Goal: Information Seeking & Learning: Check status

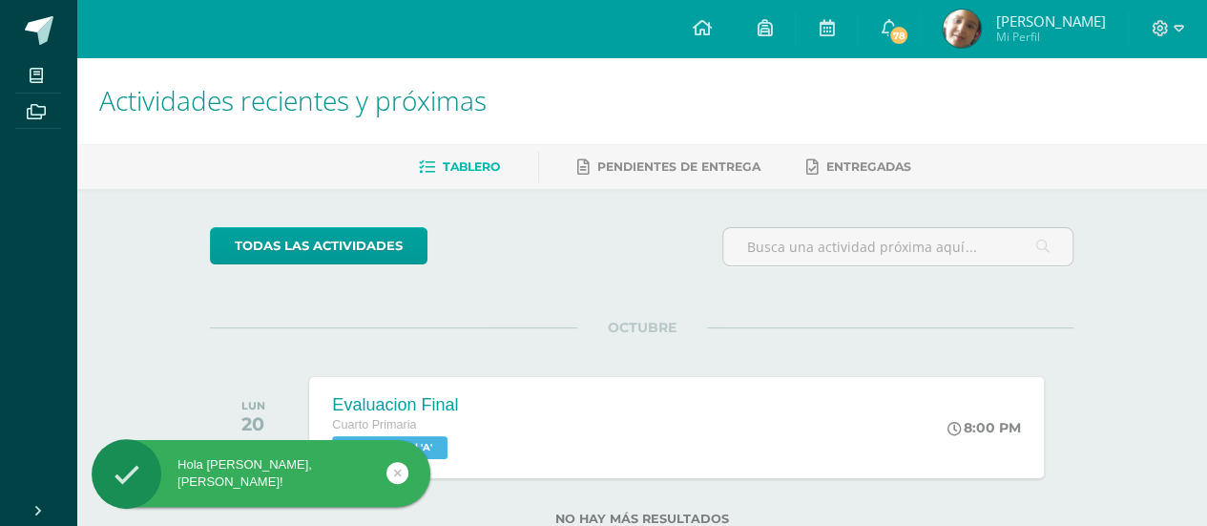
scroll to position [60, 0]
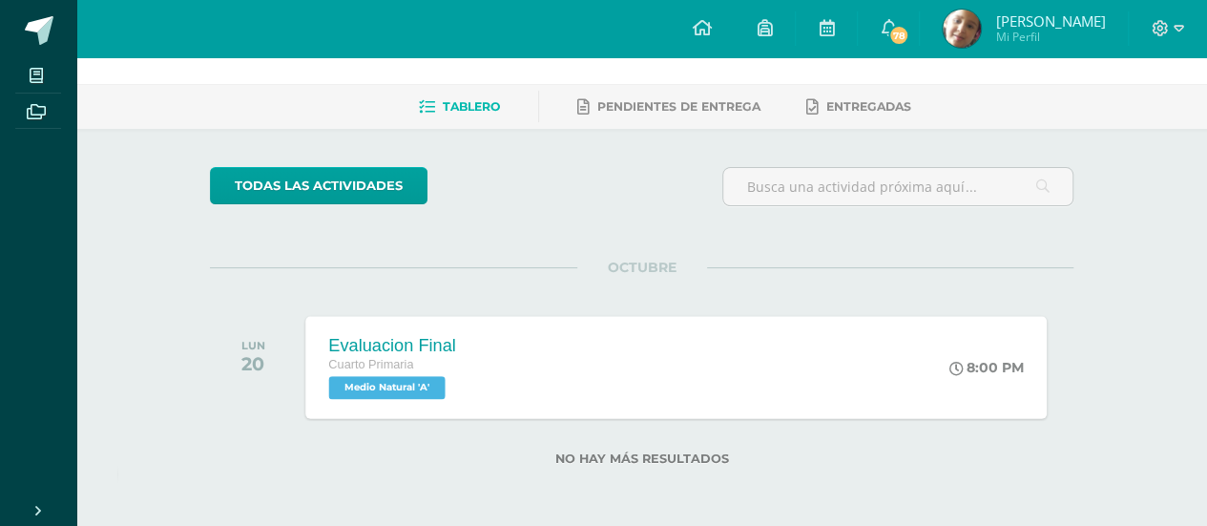
click at [403, 383] on span "Medio Natural 'A'" at bounding box center [387, 387] width 116 height 23
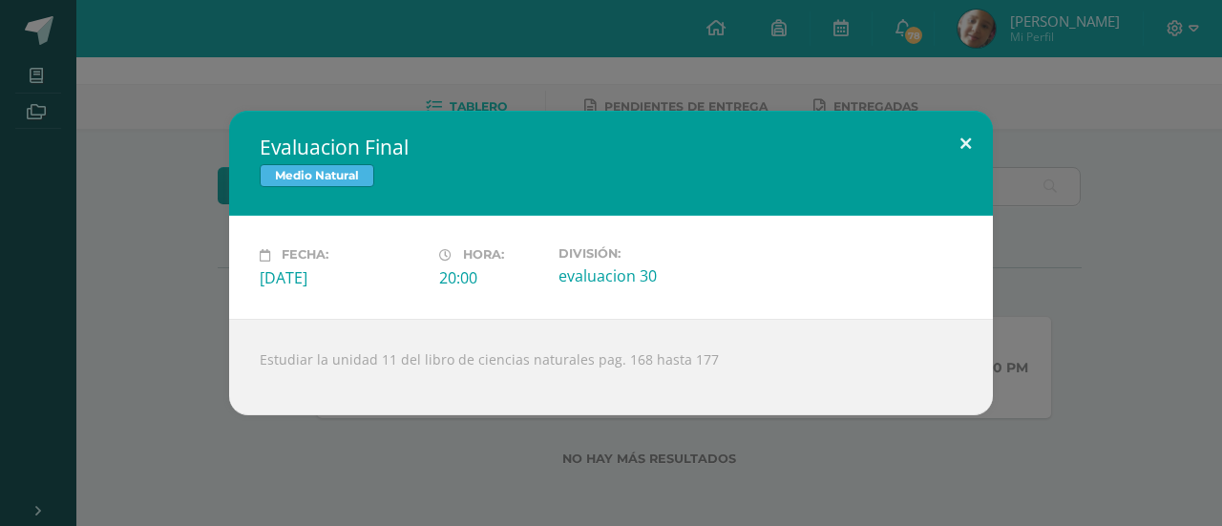
click at [974, 136] on button at bounding box center [965, 143] width 54 height 65
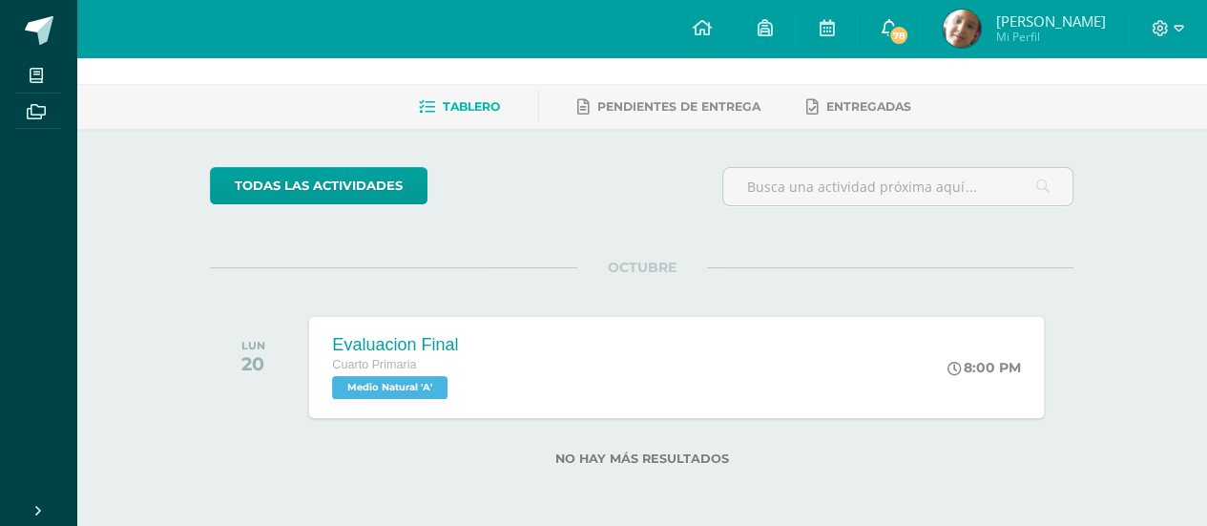
click at [897, 32] on span "78" at bounding box center [899, 35] width 21 height 21
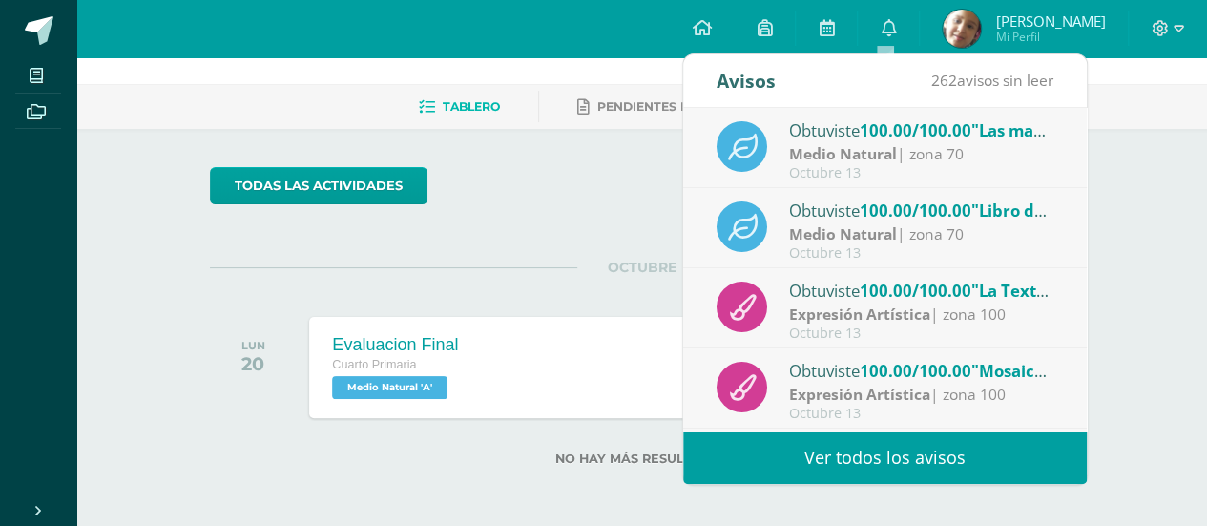
click at [863, 140] on div "Obtuviste 100.00/100.00 "Las maquinas" en Medio Natural" at bounding box center [921, 129] width 265 height 25
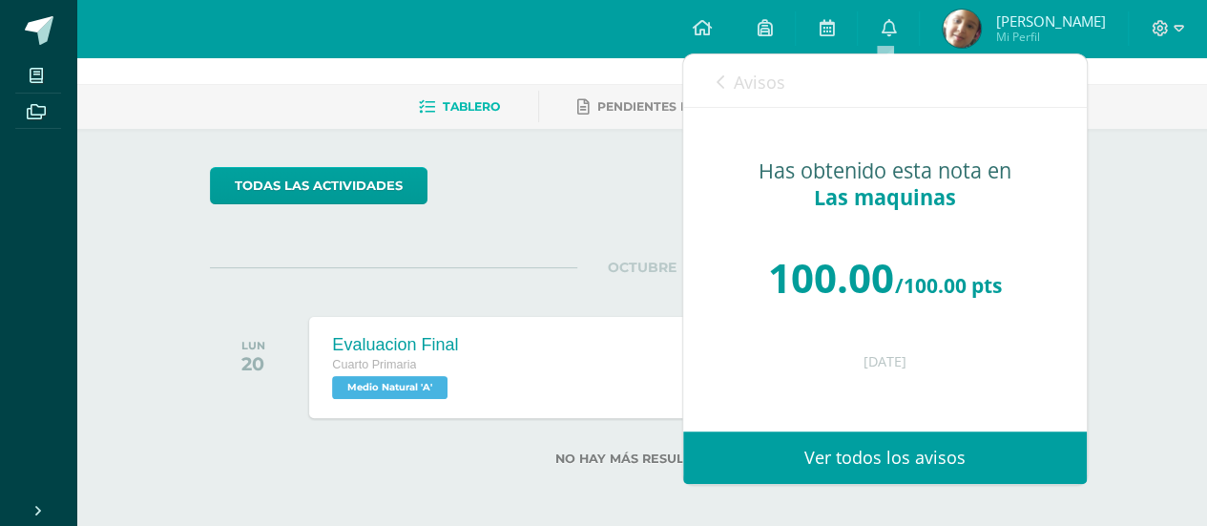
click at [720, 77] on icon at bounding box center [721, 81] width 8 height 15
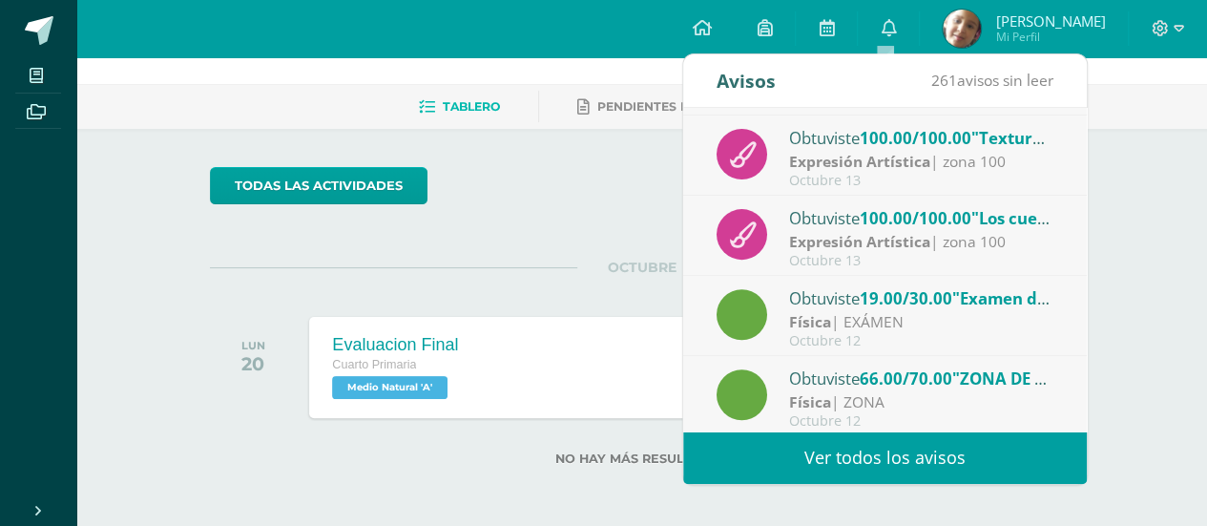
scroll to position [317, 0]
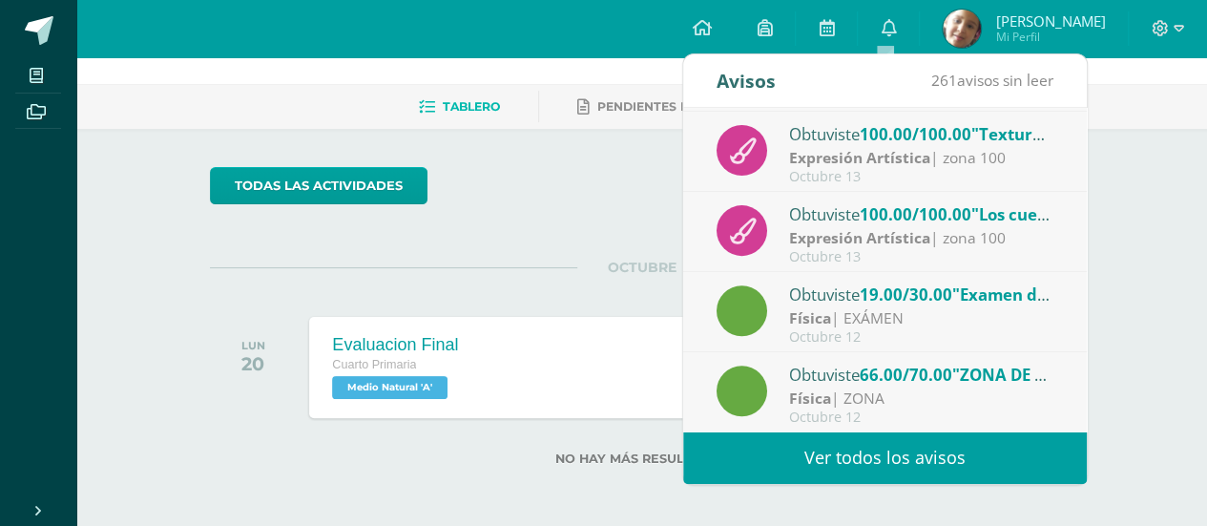
click at [924, 316] on div "Física | EXÁMEN" at bounding box center [921, 318] width 265 height 22
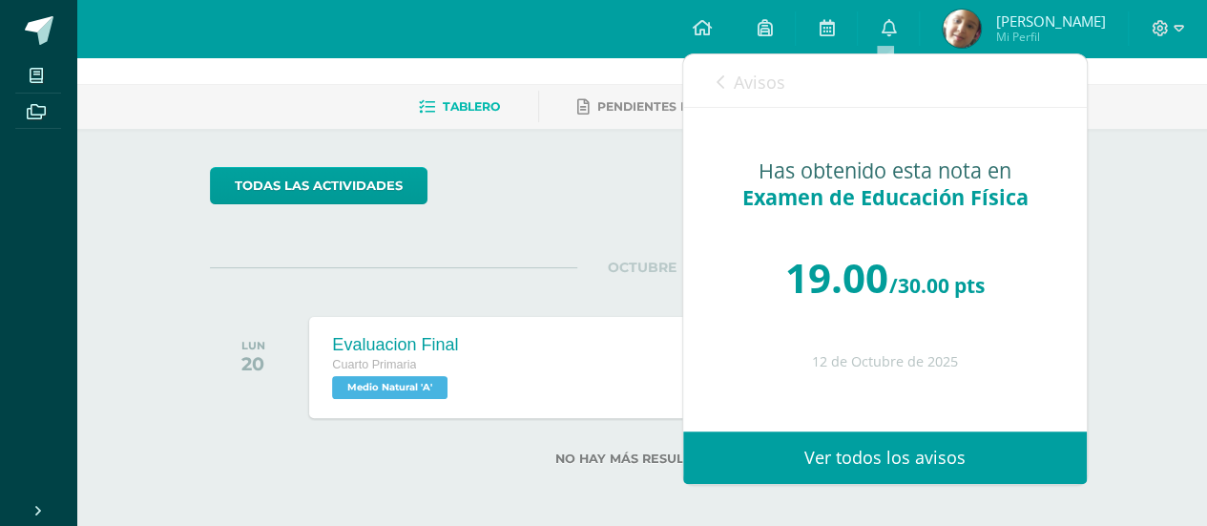
click at [718, 83] on icon at bounding box center [721, 81] width 8 height 15
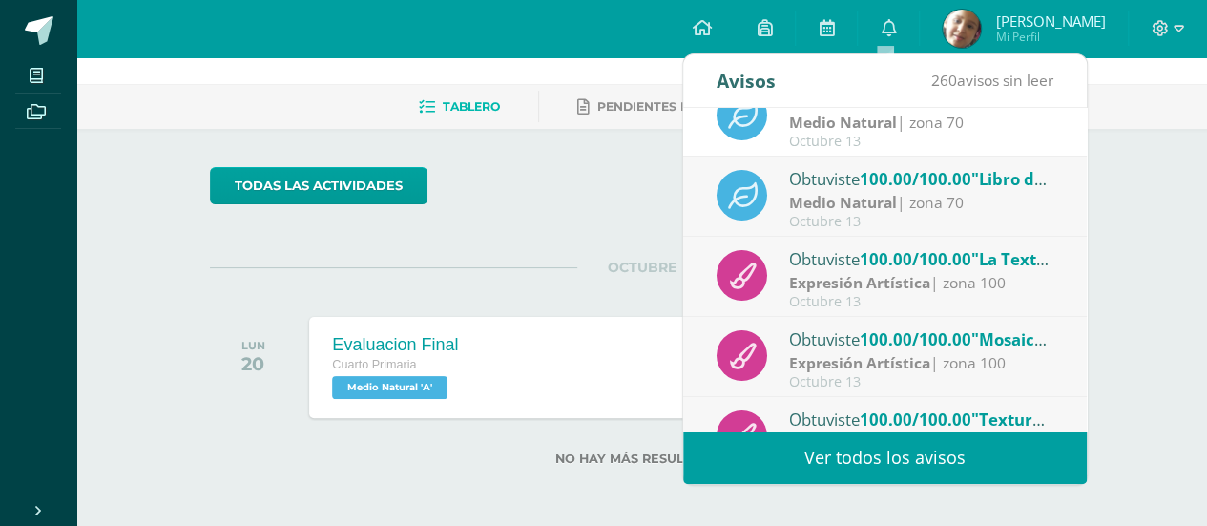
scroll to position [0, 0]
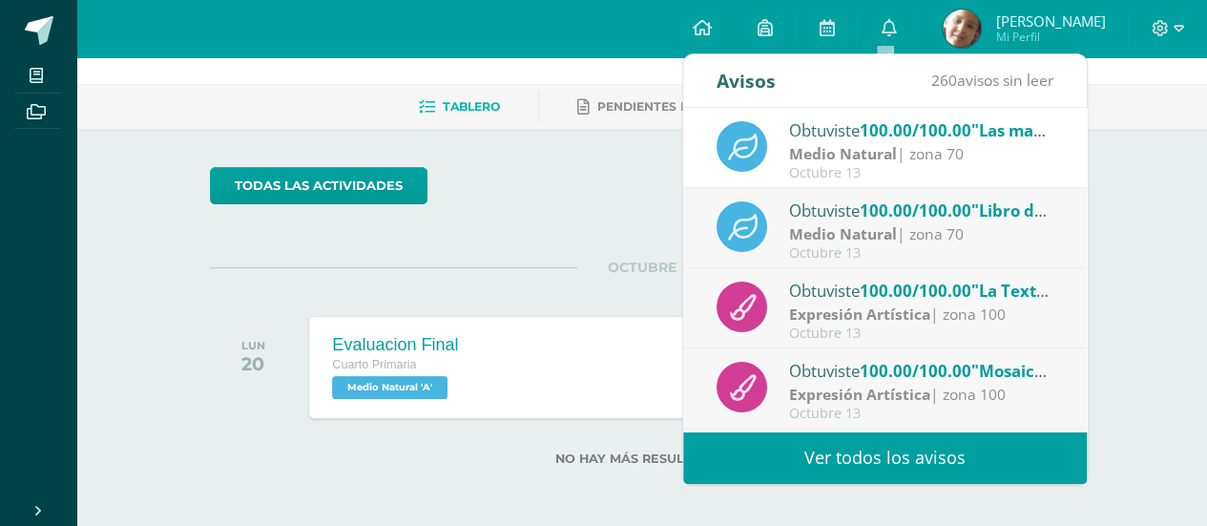
click at [892, 312] on strong "Expresión Artística" at bounding box center [859, 314] width 141 height 21
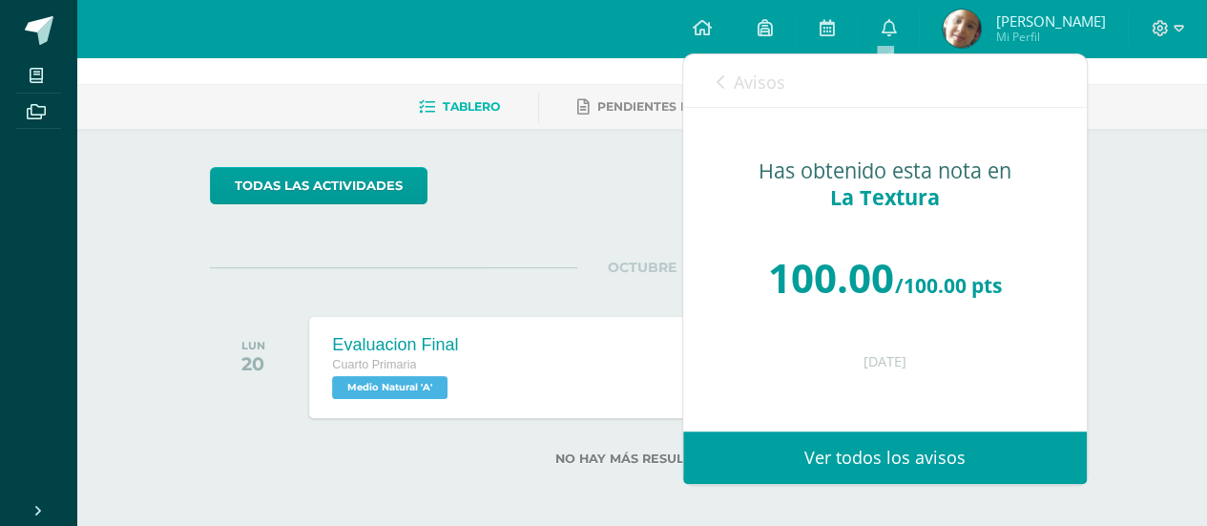
click at [720, 85] on icon at bounding box center [721, 81] width 8 height 15
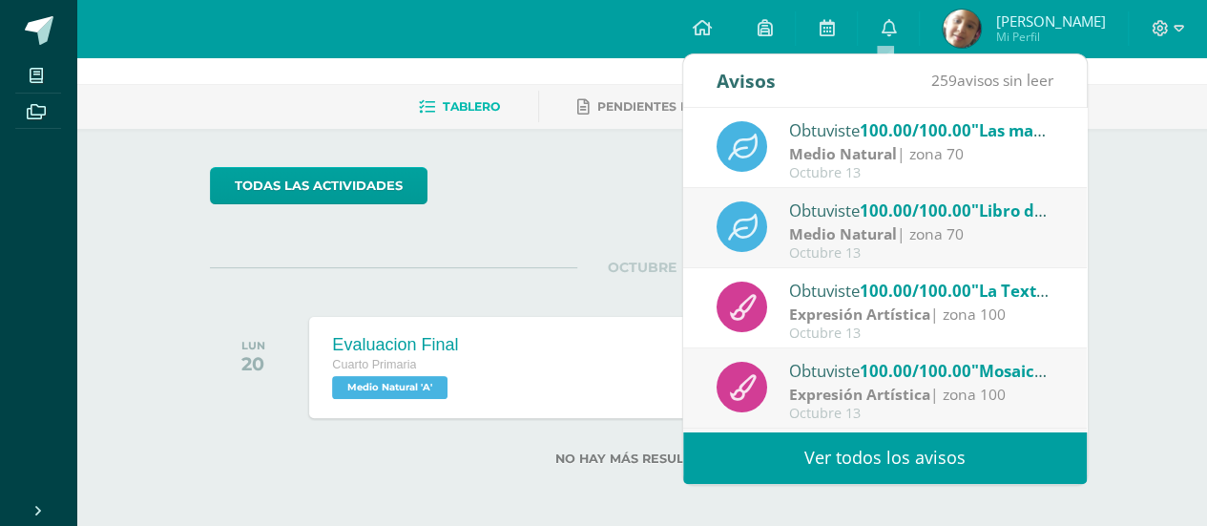
click at [862, 379] on div "Obtuviste 100.00/100.00 "Mosaico de papel." en Expresión Artística" at bounding box center [921, 370] width 265 height 25
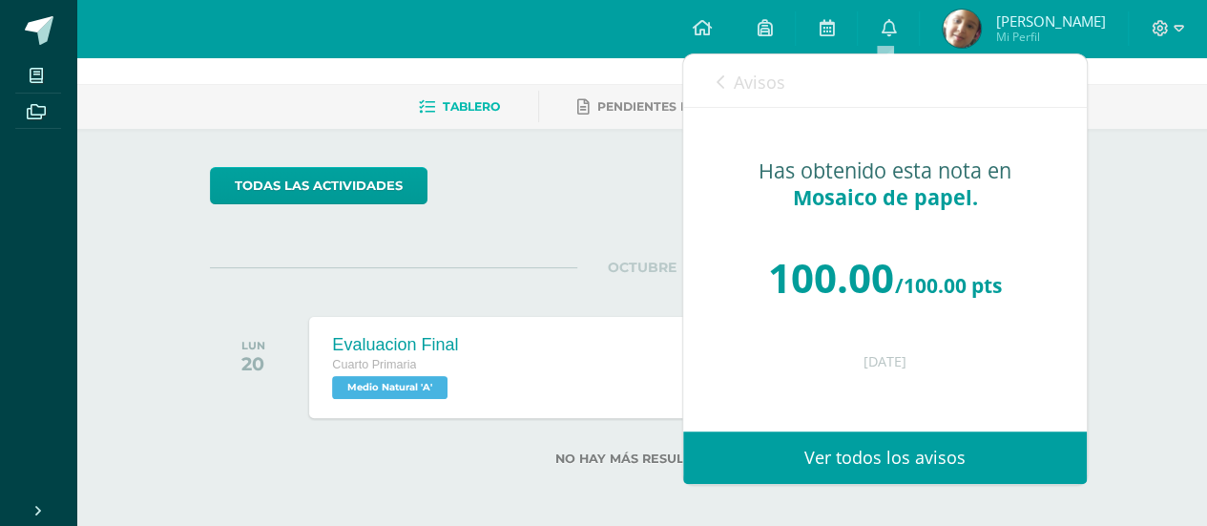
click at [722, 83] on icon at bounding box center [721, 81] width 8 height 15
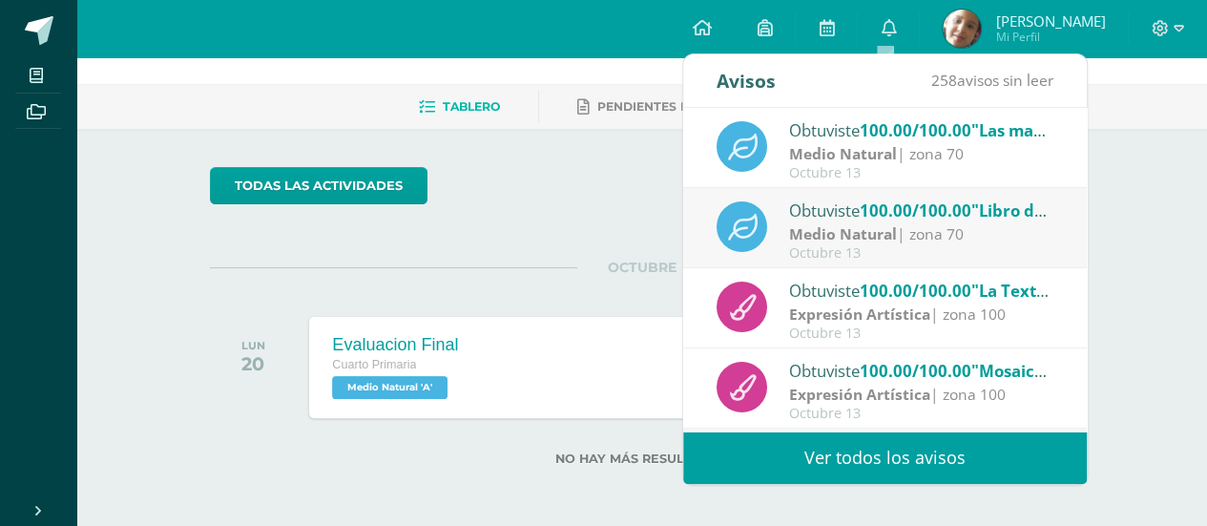
click at [823, 226] on strong "Medio Natural" at bounding box center [843, 233] width 108 height 21
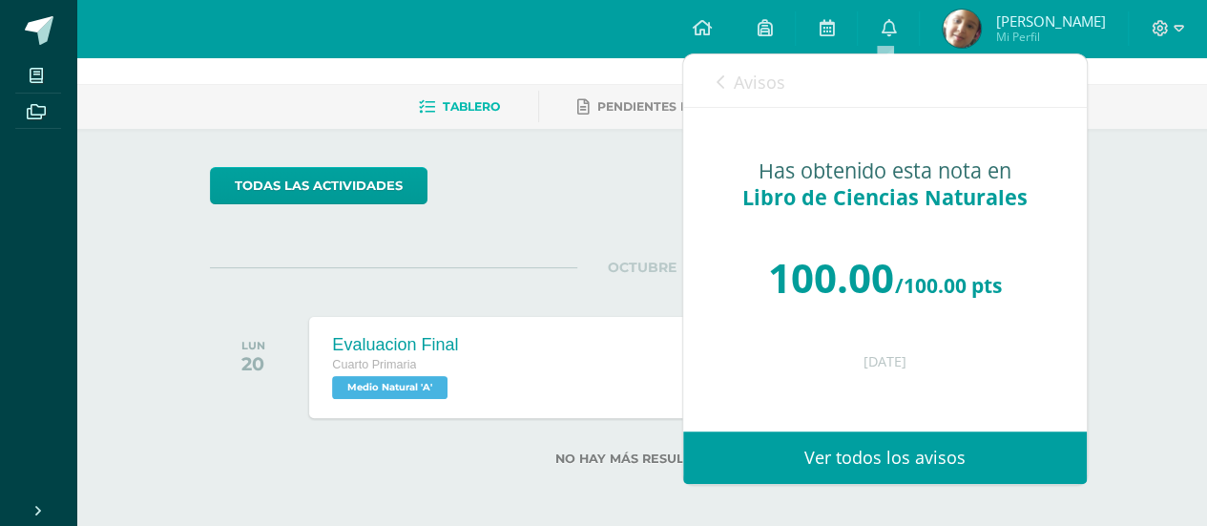
click at [718, 77] on icon at bounding box center [721, 81] width 8 height 15
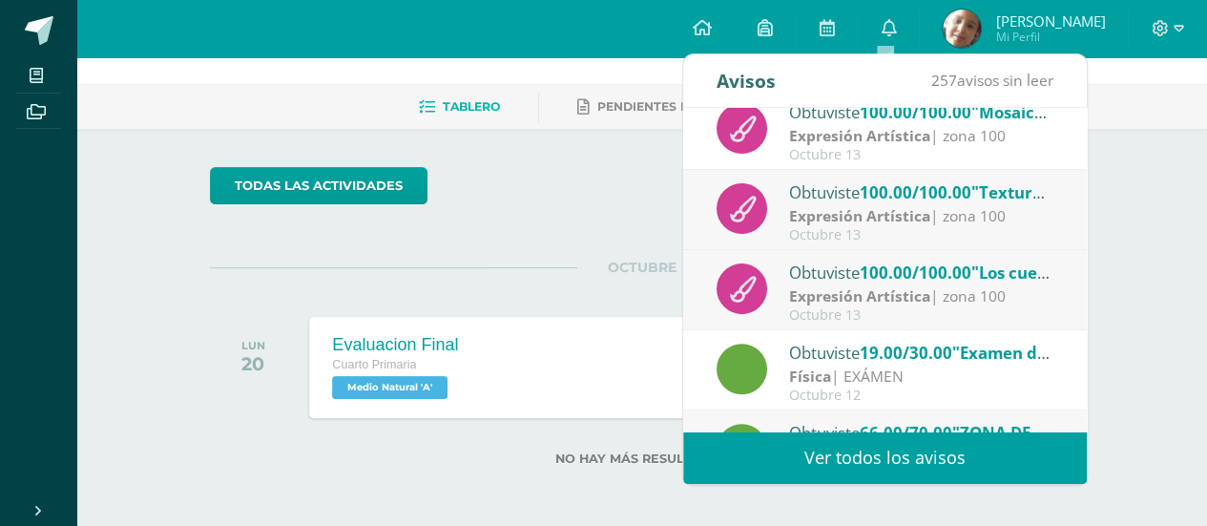
scroll to position [286, 0]
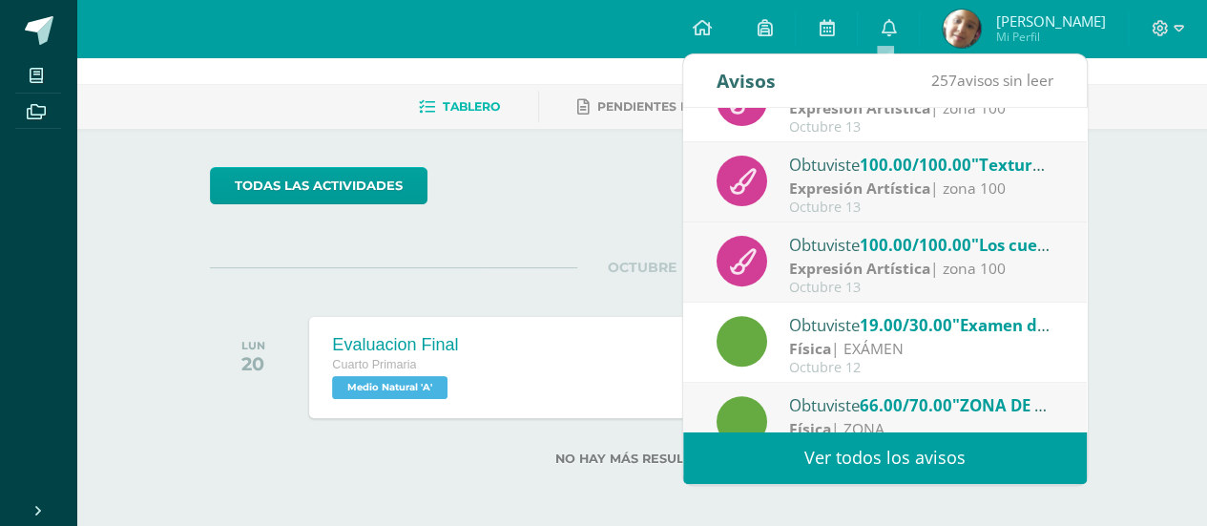
click at [825, 352] on strong "Física" at bounding box center [810, 348] width 42 height 21
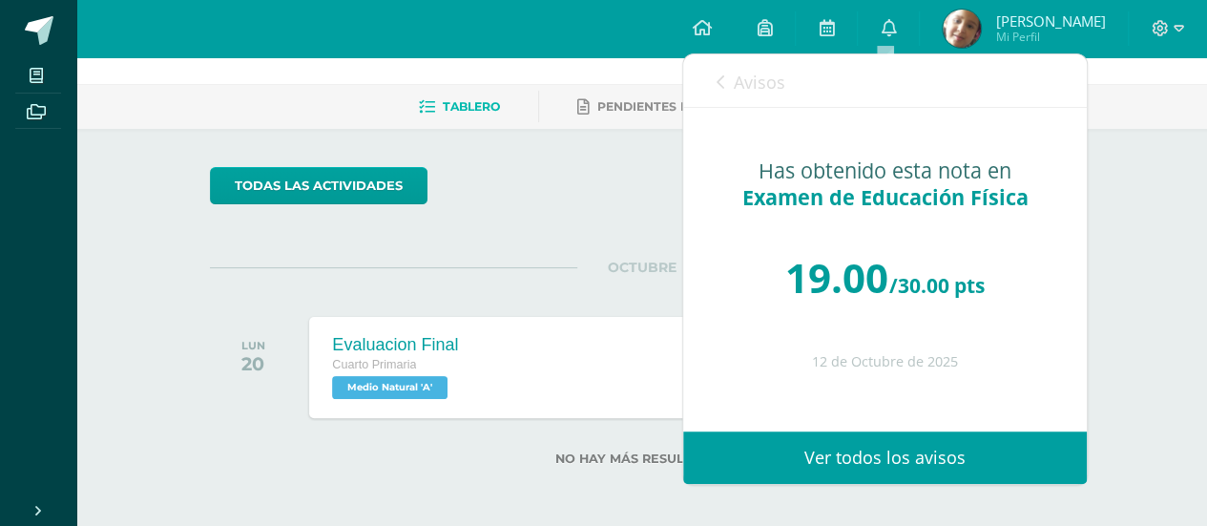
click at [712, 91] on div "Avisos 257 avisos sin leer Avisos" at bounding box center [885, 80] width 404 height 53
click at [723, 78] on icon at bounding box center [721, 81] width 8 height 15
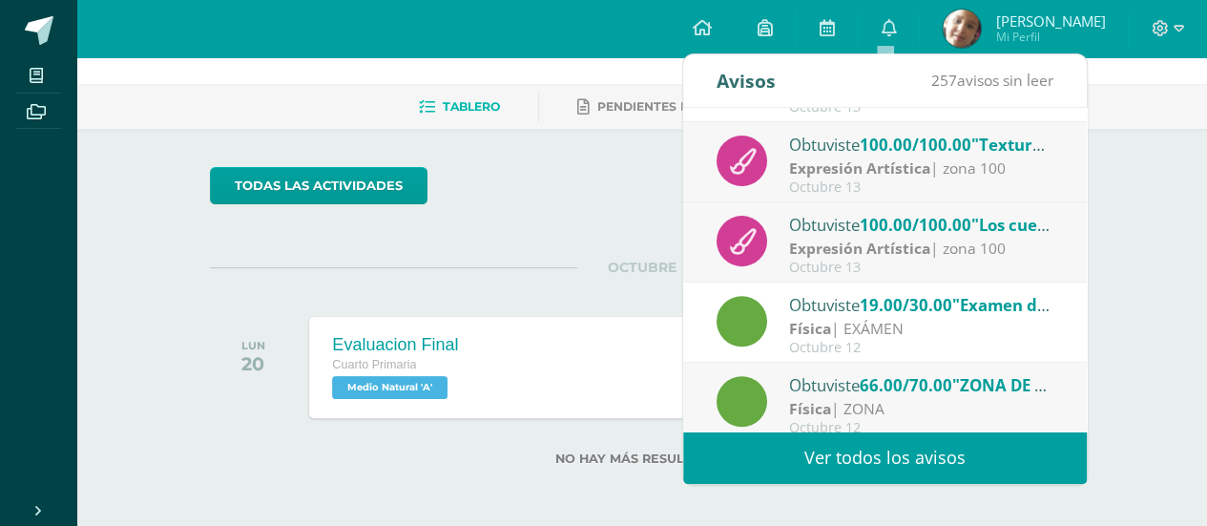
scroll to position [317, 0]
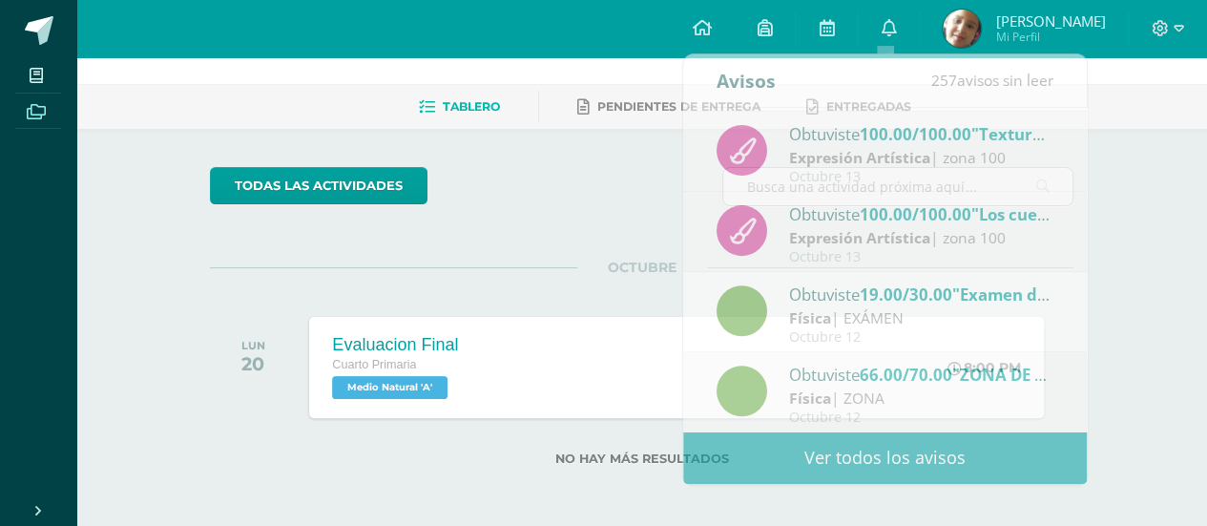
click at [36, 116] on icon at bounding box center [36, 111] width 19 height 15
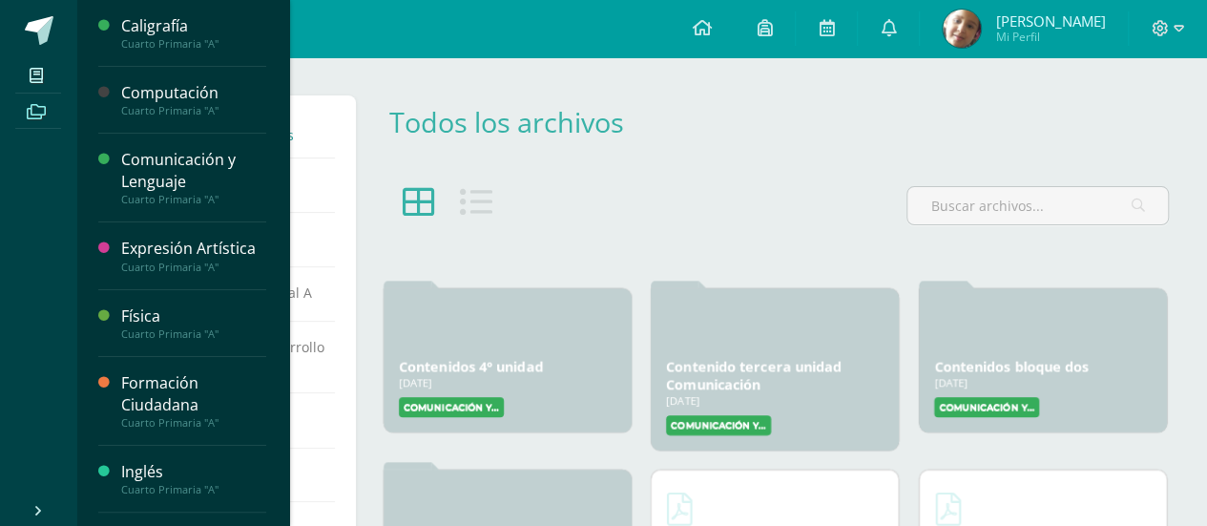
click at [606, 209] on div at bounding box center [775, 228] width 803 height 100
click at [477, 409] on label "Comunicación y Lenguaje A" at bounding box center [451, 404] width 105 height 20
click at [450, 397] on label "Comunicación y Lenguaje A" at bounding box center [451, 404] width 105 height 20
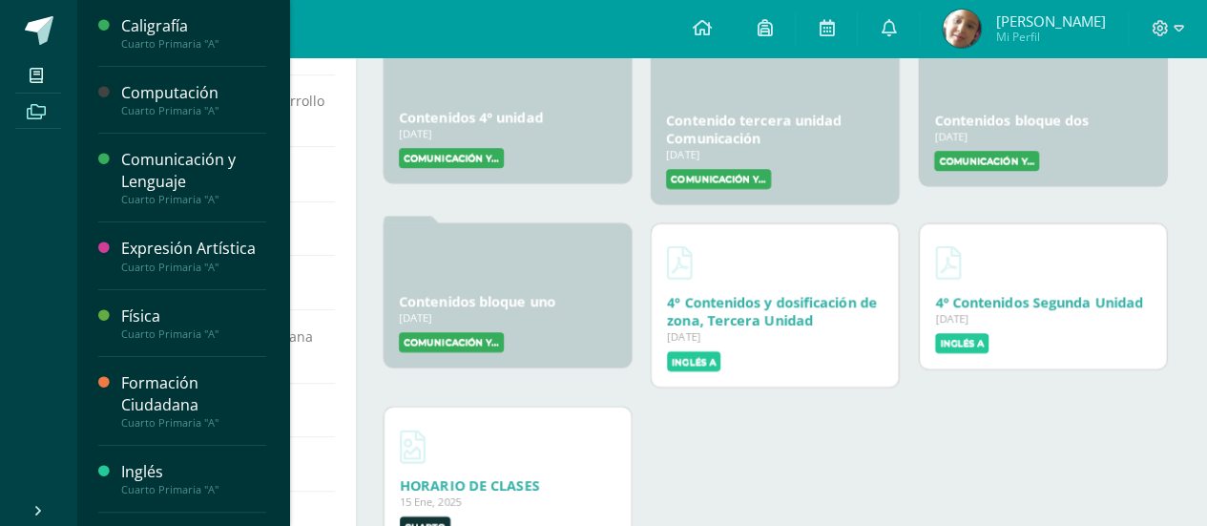
scroll to position [286, 0]
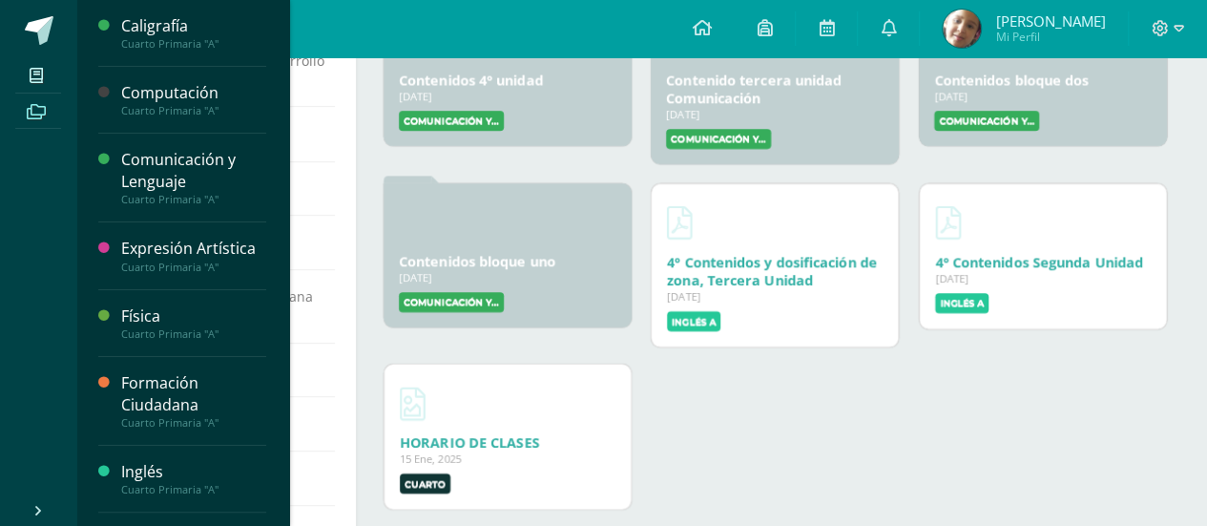
click at [420, 484] on label "Cuarto" at bounding box center [425, 483] width 51 height 20
click at [415, 480] on label "Cuarto" at bounding box center [425, 483] width 51 height 20
click at [459, 442] on link "HORARIO DE CLASES" at bounding box center [469, 442] width 139 height 18
